Goal: Check status: Check status

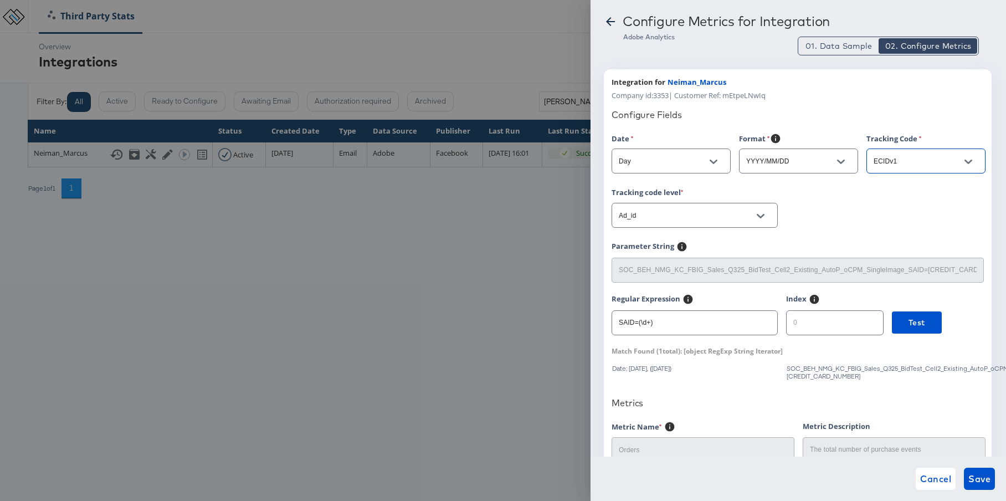
click at [612, 24] on icon at bounding box center [610, 21] width 13 height 13
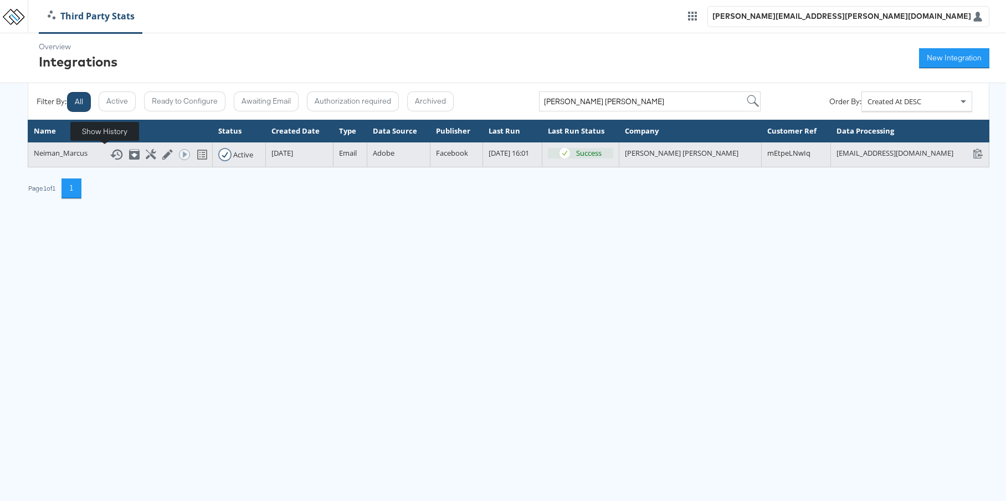
click at [110, 152] on icon at bounding box center [116, 154] width 13 height 13
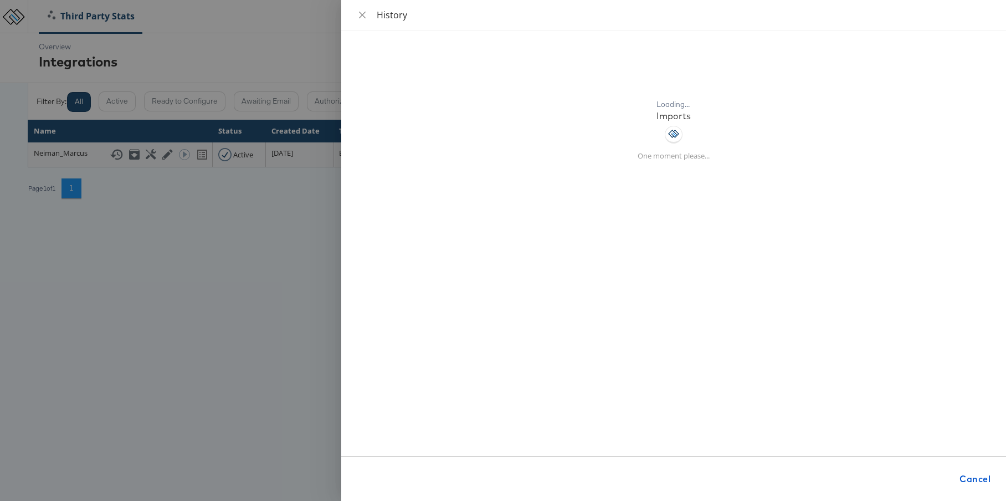
click at [476, 284] on div "Loading... Imports One moment please... Cancel" at bounding box center [673, 265] width 665 height 470
click at [413, 216] on div "Loading... Imports One moment please..." at bounding box center [674, 134] width 638 height 180
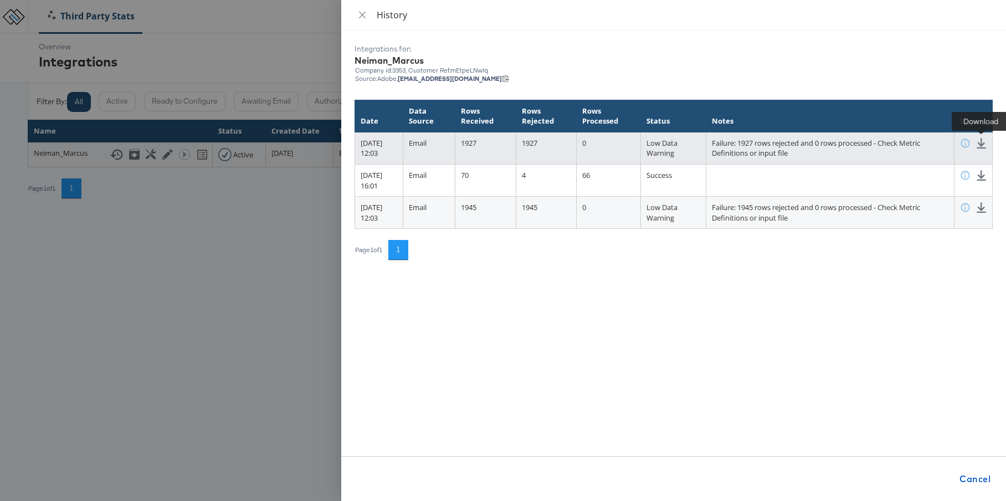
click at [984, 146] on icon at bounding box center [981, 143] width 11 height 11
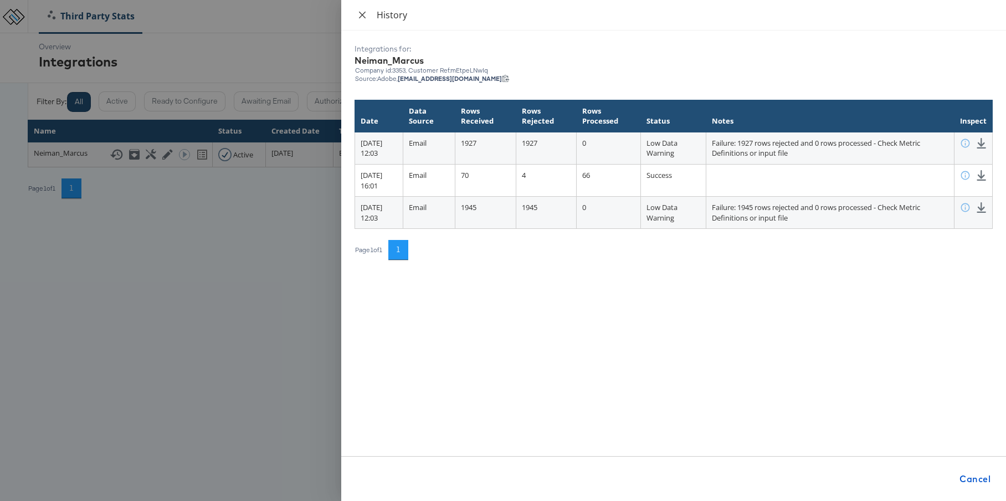
click at [363, 14] on icon "close" at bounding box center [362, 14] width 7 height 7
